Goal: Task Accomplishment & Management: Complete application form

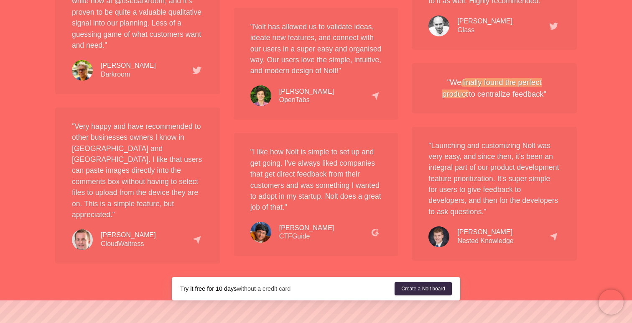
scroll to position [1562, 0]
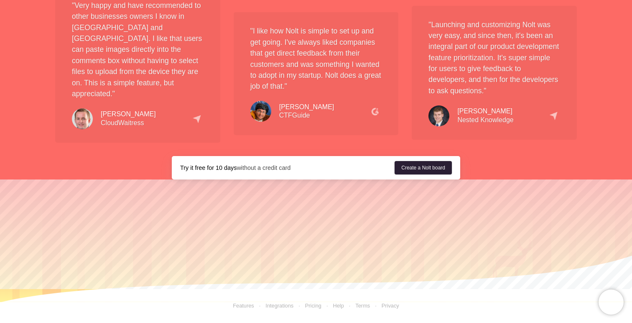
click at [399, 169] on link "Create a Nolt board" at bounding box center [422, 167] width 57 height 13
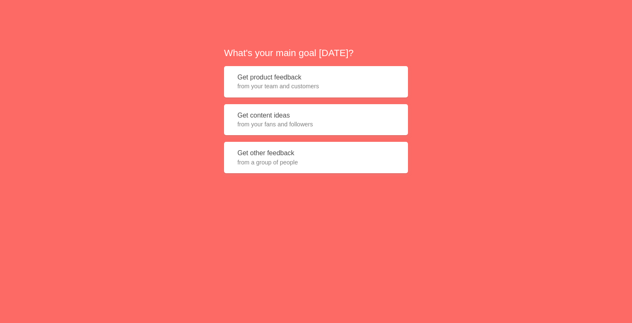
click at [304, 77] on button "Get product feedback from your team and customers" at bounding box center [316, 81] width 184 height 31
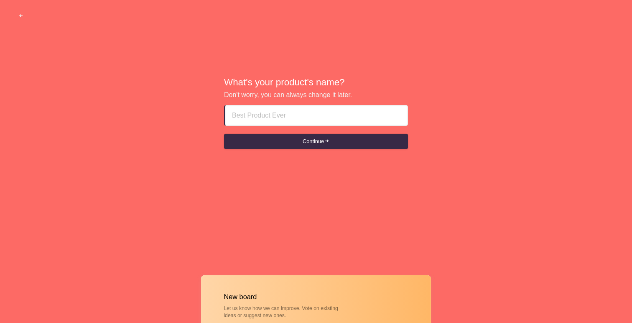
click at [297, 119] on input at bounding box center [316, 115] width 169 height 20
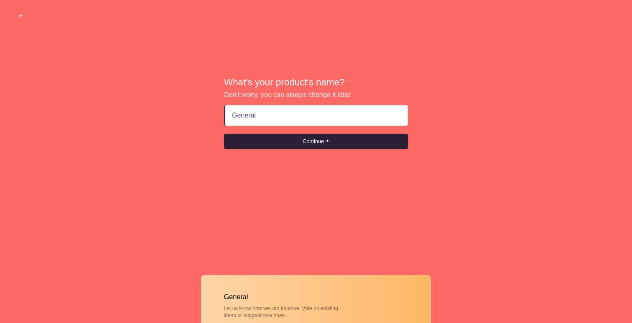
click at [329, 138] on span "submit" at bounding box center [326, 140] width 5 height 5
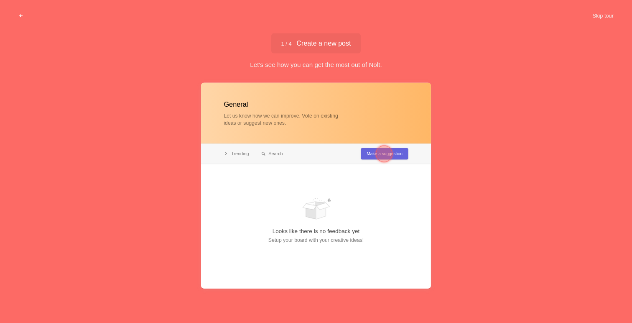
click at [16, 18] on button "button" at bounding box center [20, 15] width 25 height 15
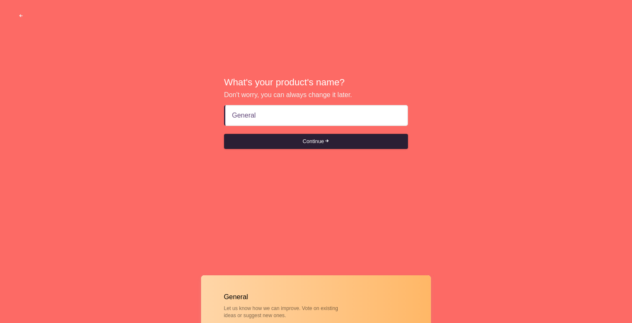
click at [302, 138] on button "Continue" at bounding box center [316, 141] width 184 height 15
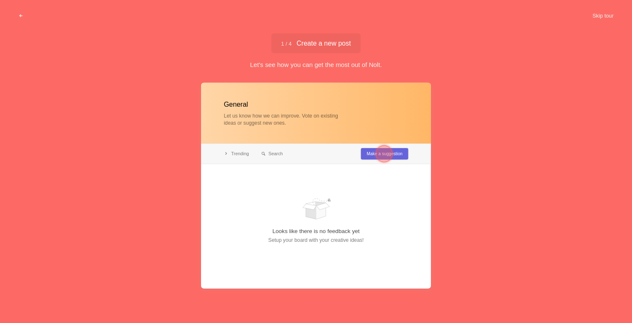
type input "General"
click at [386, 155] on div at bounding box center [384, 153] width 17 height 17
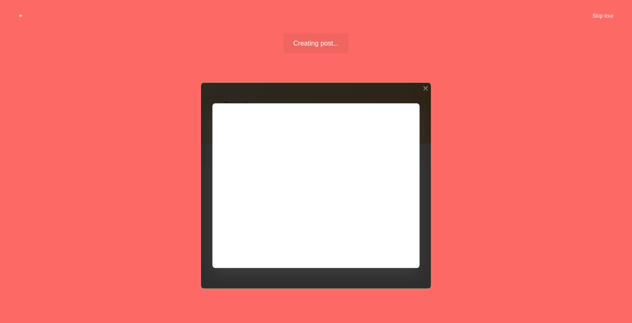
click at [386, 244] on div at bounding box center [316, 185] width 230 height 206
click at [424, 84] on div at bounding box center [316, 185] width 230 height 206
click at [425, 87] on div at bounding box center [425, 88] width 6 height 6
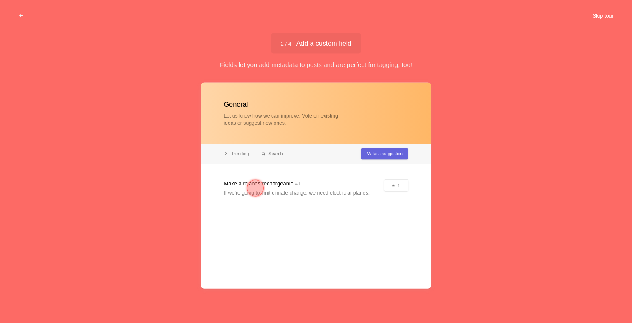
click at [590, 18] on button "Skip tour" at bounding box center [602, 15] width 41 height 15
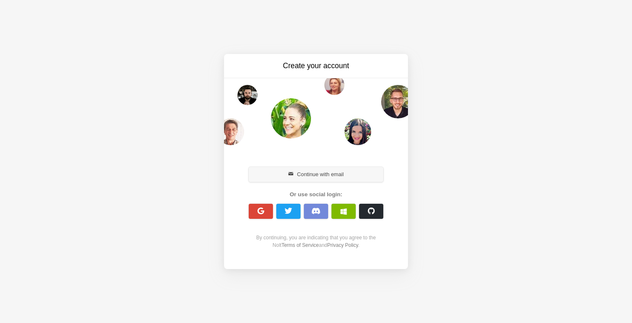
click at [306, 175] on button "Continue with email" at bounding box center [316, 174] width 135 height 15
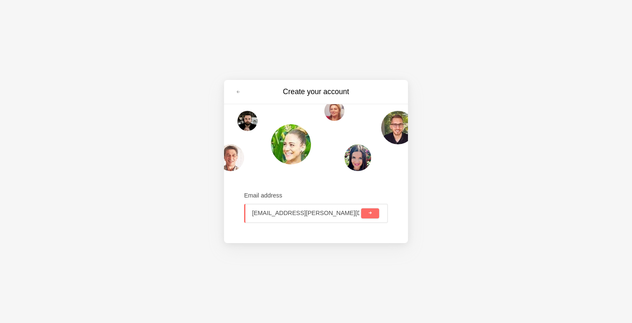
type input "angus.luff@dizplai.com"
click at [365, 213] on button "submit" at bounding box center [370, 213] width 18 height 10
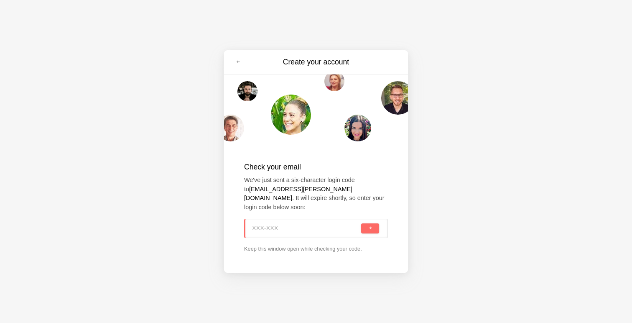
paste input "JVE-RUK"
type input "JVE-RUK"
click at [373, 225] on button "submit" at bounding box center [370, 228] width 18 height 10
